Goal: Information Seeking & Learning: Check status

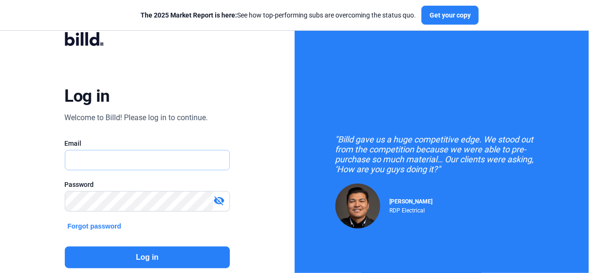
type input "[PERSON_NAME][EMAIL_ADDRESS][PERSON_NAME][DOMAIN_NAME]"
click at [165, 256] on button "Log in" at bounding box center [147, 258] width 165 height 22
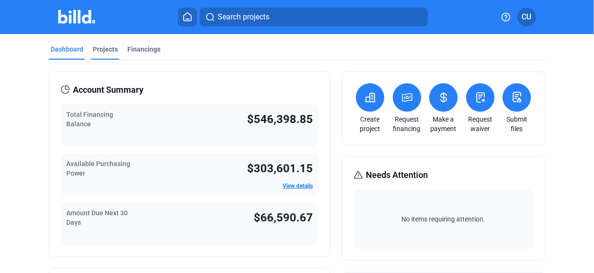
click at [106, 45] on div "Projects" at bounding box center [105, 48] width 25 height 9
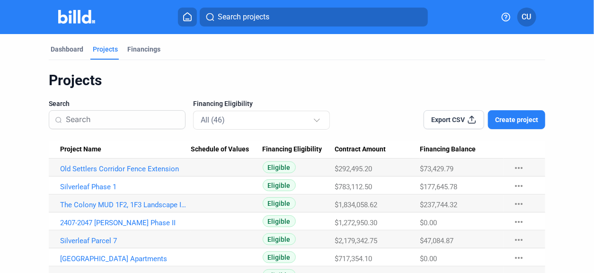
click at [96, 150] on span "Project Name" at bounding box center [80, 149] width 41 height 9
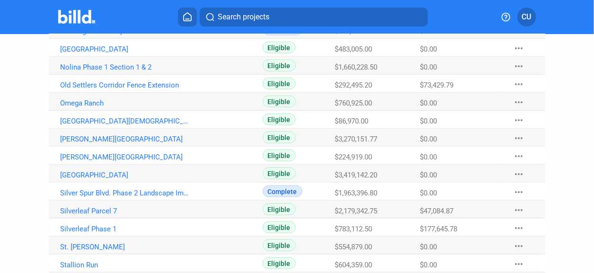
scroll to position [473, 0]
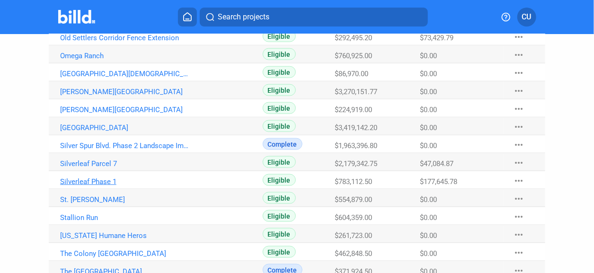
click at [102, 179] on link "Silverleaf Phase 1" at bounding box center [125, 181] width 131 height 9
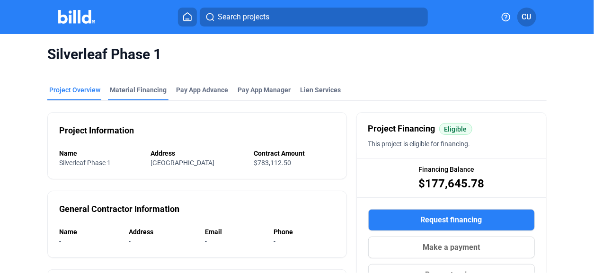
click at [133, 89] on div "Material Financing" at bounding box center [138, 89] width 57 height 9
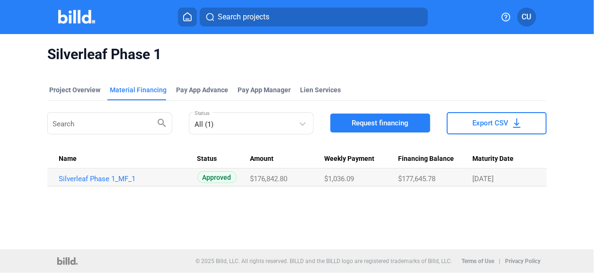
click at [107, 183] on td "Silverleaf Phase 1_MF_1" at bounding box center [122, 177] width 150 height 18
click at [105, 179] on link "Silverleaf Phase 1_MF_1" at bounding box center [124, 179] width 131 height 9
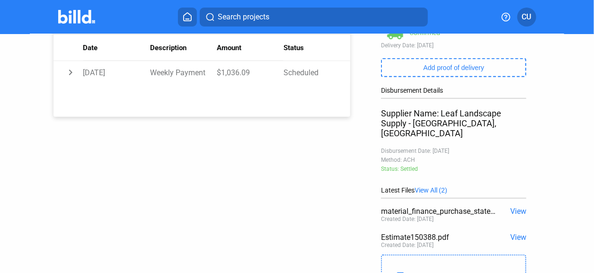
scroll to position [189, 0]
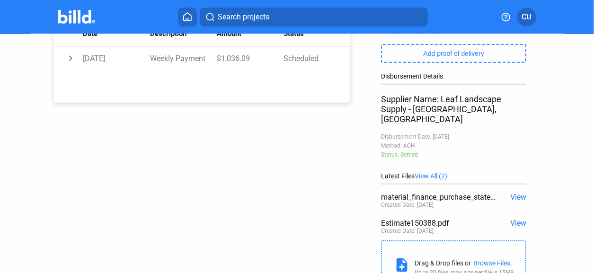
click at [417, 228] on div "Created Date: [DATE]" at bounding box center [407, 231] width 53 height 7
drag, startPoint x: 392, startPoint y: 217, endPoint x: 475, endPoint y: 212, distance: 82.9
click at [392, 219] on div "Estimate150388.pdf" at bounding box center [439, 223] width 116 height 9
click at [514, 219] on span "View" at bounding box center [518, 223] width 16 height 9
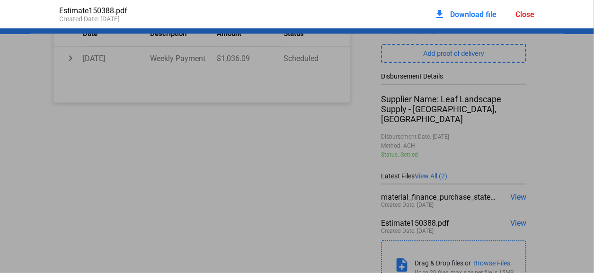
scroll to position [4, 0]
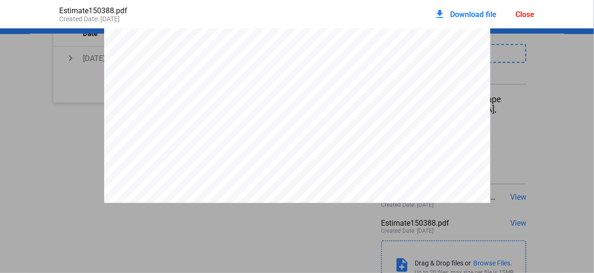
click at [532, 12] on div "Close" at bounding box center [525, 14] width 19 height 9
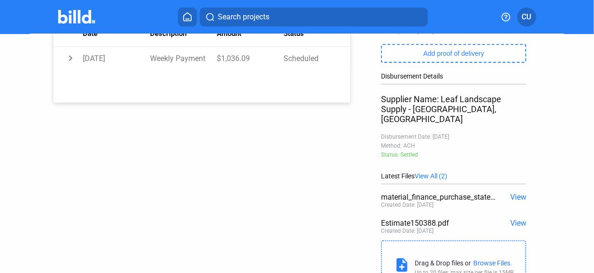
click at [83, 20] on img at bounding box center [76, 17] width 37 height 14
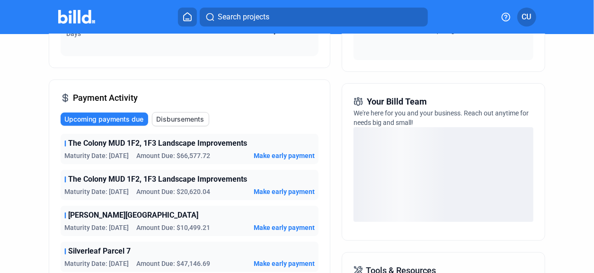
click at [76, 18] on img at bounding box center [76, 17] width 37 height 14
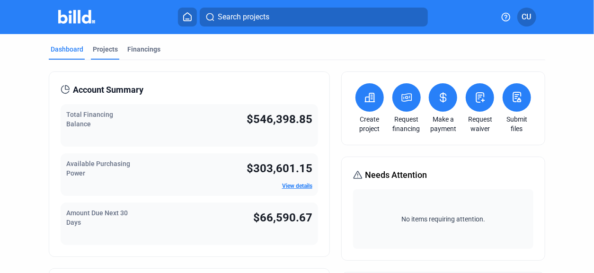
click at [107, 47] on div "Projects" at bounding box center [105, 48] width 25 height 9
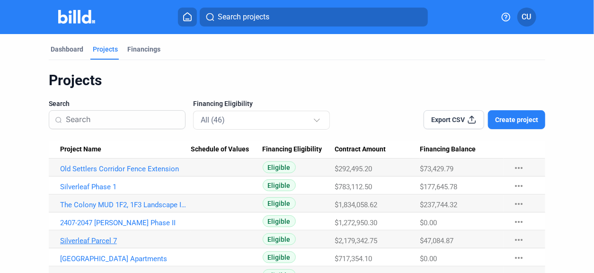
click at [85, 241] on link "Silverleaf Parcel 7" at bounding box center [125, 241] width 131 height 9
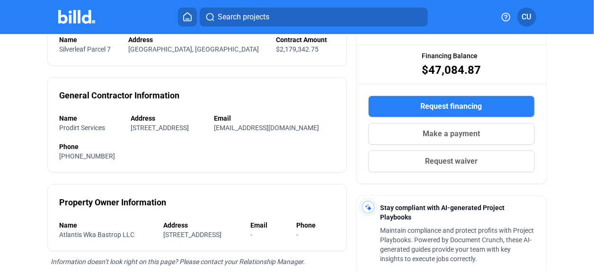
scroll to position [47, 0]
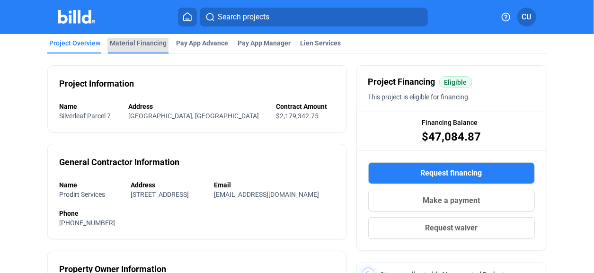
click at [139, 43] on div "Material Financing" at bounding box center [138, 42] width 57 height 9
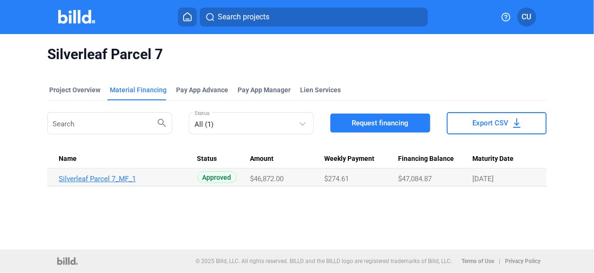
click at [115, 179] on link "Silverleaf Parcel 7_MF_1" at bounding box center [124, 179] width 131 height 9
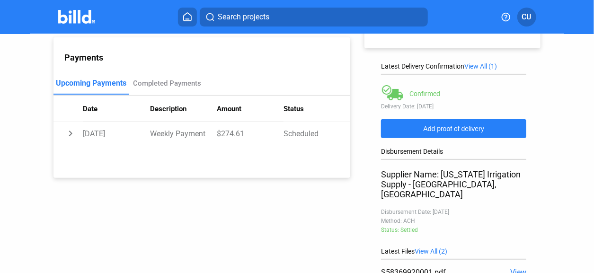
scroll to position [189, 0]
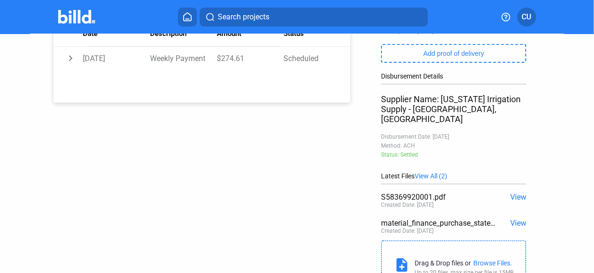
click at [515, 193] on span "View" at bounding box center [518, 197] width 16 height 9
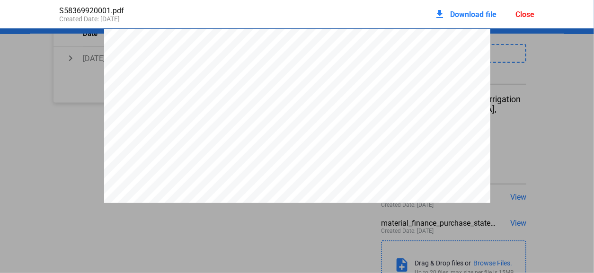
scroll to position [4, 0]
click at [525, 15] on div "Close" at bounding box center [525, 14] width 19 height 9
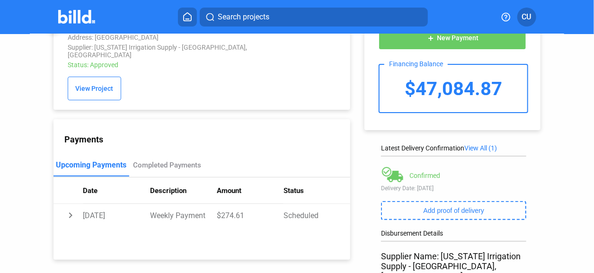
scroll to position [0, 0]
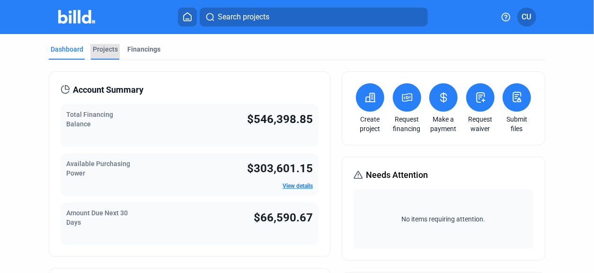
click at [103, 48] on div "Projects" at bounding box center [105, 48] width 25 height 9
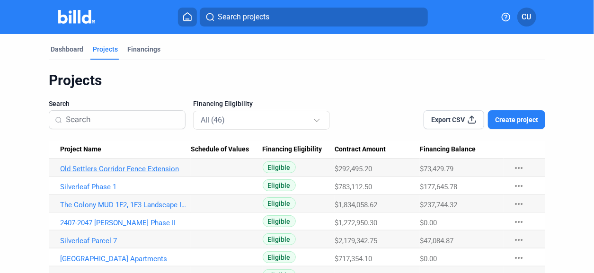
click at [153, 167] on link "Old Settlers Corridor Fence Extension" at bounding box center [125, 169] width 131 height 9
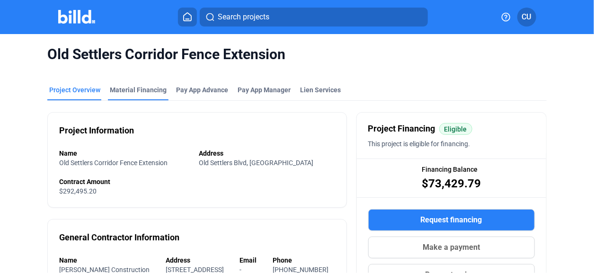
click at [135, 89] on div "Material Financing" at bounding box center [138, 89] width 57 height 9
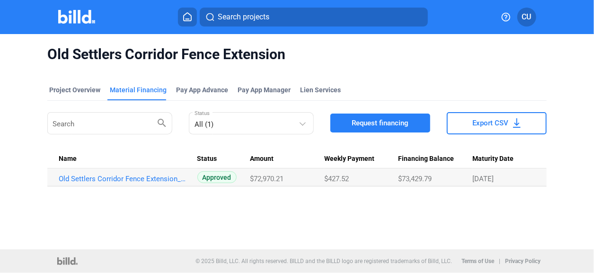
click at [71, 19] on img at bounding box center [76, 17] width 37 height 14
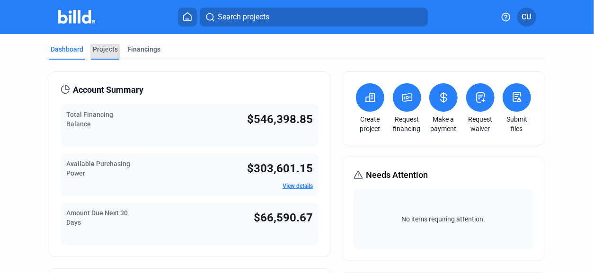
click at [100, 48] on div "Projects" at bounding box center [105, 48] width 25 height 9
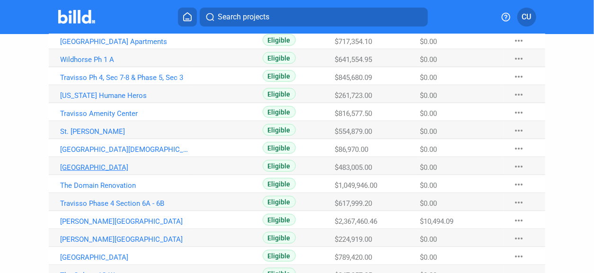
scroll to position [236, 0]
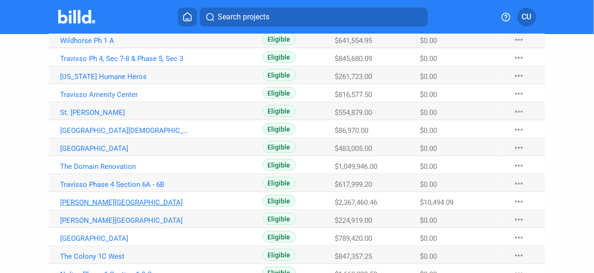
click at [131, 202] on link "[PERSON_NAME][GEOGRAPHIC_DATA]" at bounding box center [125, 202] width 131 height 9
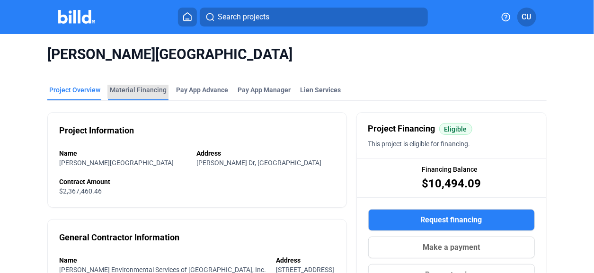
click at [139, 90] on div "Material Financing" at bounding box center [138, 89] width 57 height 9
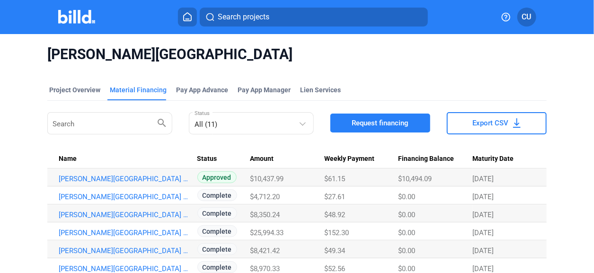
click at [67, 12] on img at bounding box center [76, 17] width 37 height 14
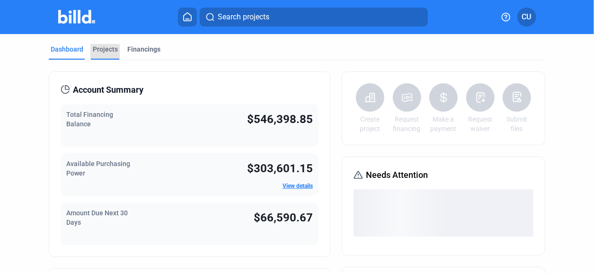
click at [111, 52] on div "Projects" at bounding box center [105, 48] width 25 height 9
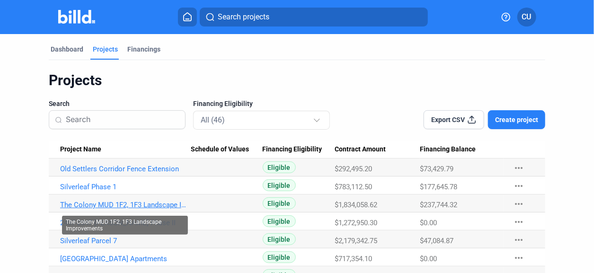
click at [117, 202] on link "The Colony MUD 1F2, 1F3 Landscape Improvements" at bounding box center [125, 205] width 131 height 9
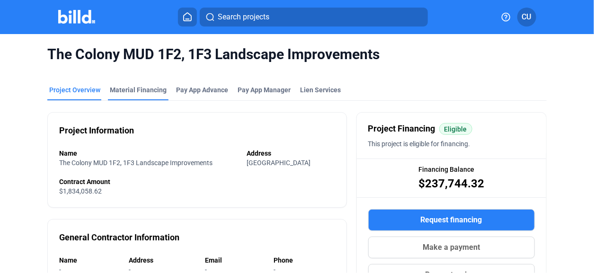
click at [141, 91] on div "Material Financing" at bounding box center [138, 89] width 57 height 9
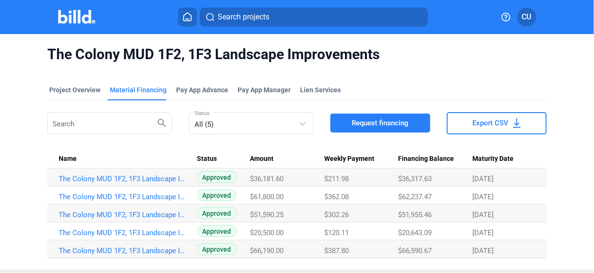
scroll to position [19, 0]
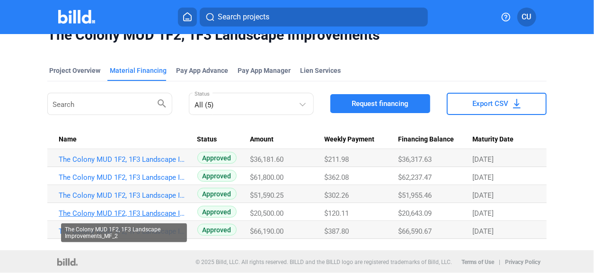
click at [158, 212] on link "The Colony MUD 1F2, 1F3 Landscape Improvements_MF_2" at bounding box center [124, 213] width 131 height 9
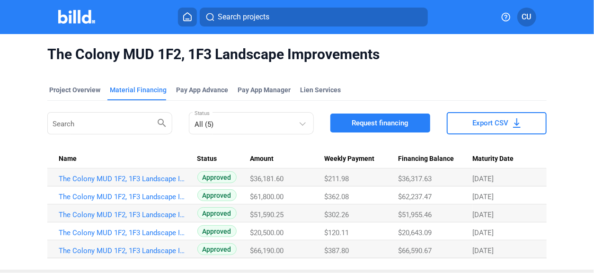
scroll to position [19, 0]
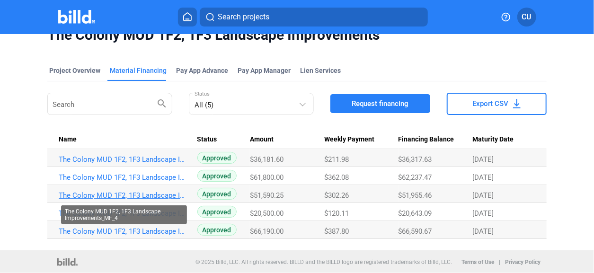
click at [66, 192] on link "The Colony MUD 1F2, 1F3 Landscape Improvements_MF_4" at bounding box center [124, 195] width 131 height 9
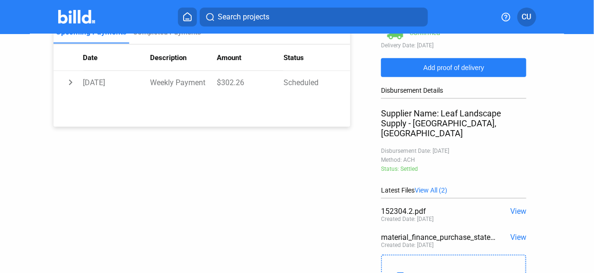
scroll to position [189, 0]
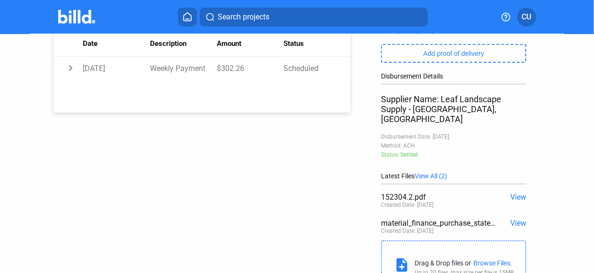
click at [514, 193] on span "View" at bounding box center [518, 197] width 16 height 9
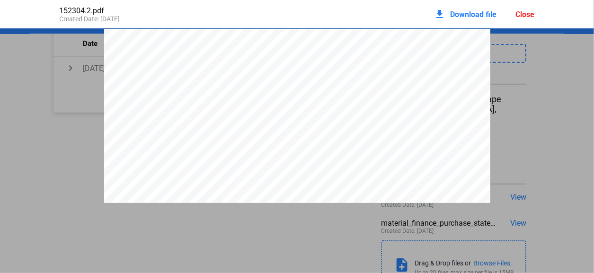
scroll to position [4, 0]
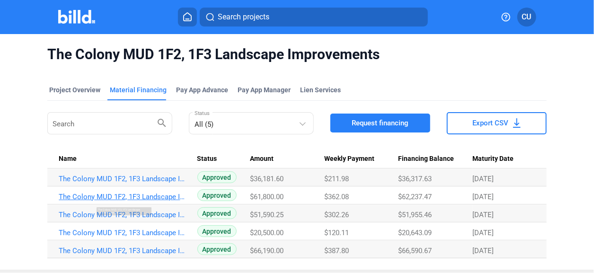
click at [166, 197] on link "The Colony MUD 1F2, 1F3 Landscape Improvements_MF_5" at bounding box center [124, 197] width 131 height 9
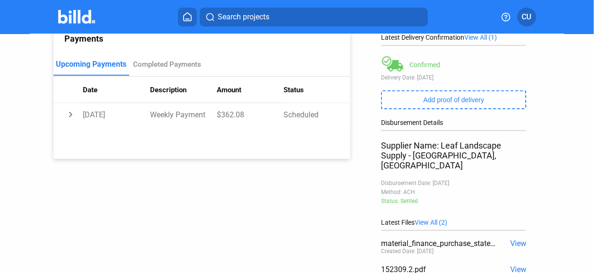
scroll to position [189, 0]
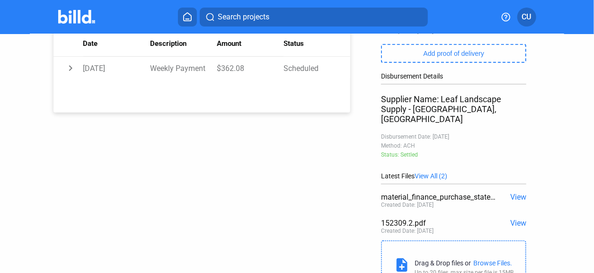
click at [517, 193] on span "View" at bounding box center [518, 197] width 16 height 9
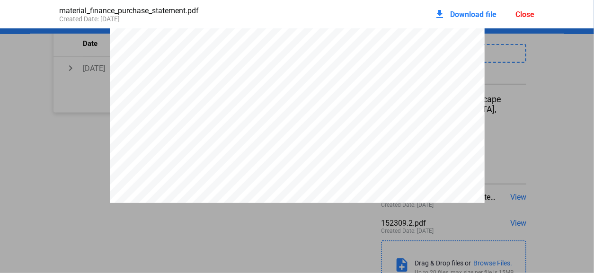
scroll to position [1613, 0]
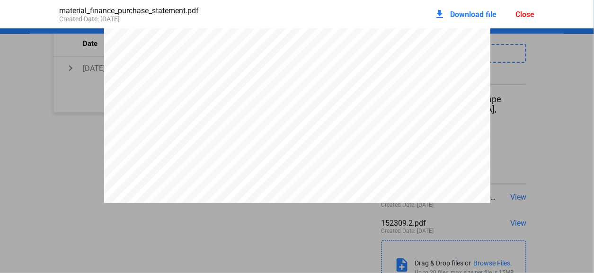
click at [532, 10] on div "Close" at bounding box center [525, 14] width 19 height 9
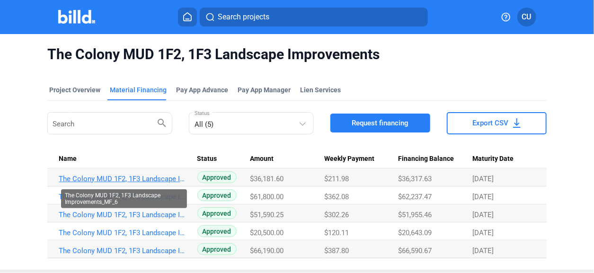
click at [167, 181] on link "The Colony MUD 1F2, 1F3 Landscape Improvements_MF_6" at bounding box center [124, 179] width 131 height 9
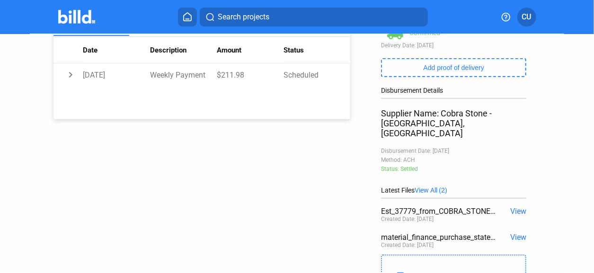
scroll to position [189, 0]
